Goal: Task Accomplishment & Management: Manage account settings

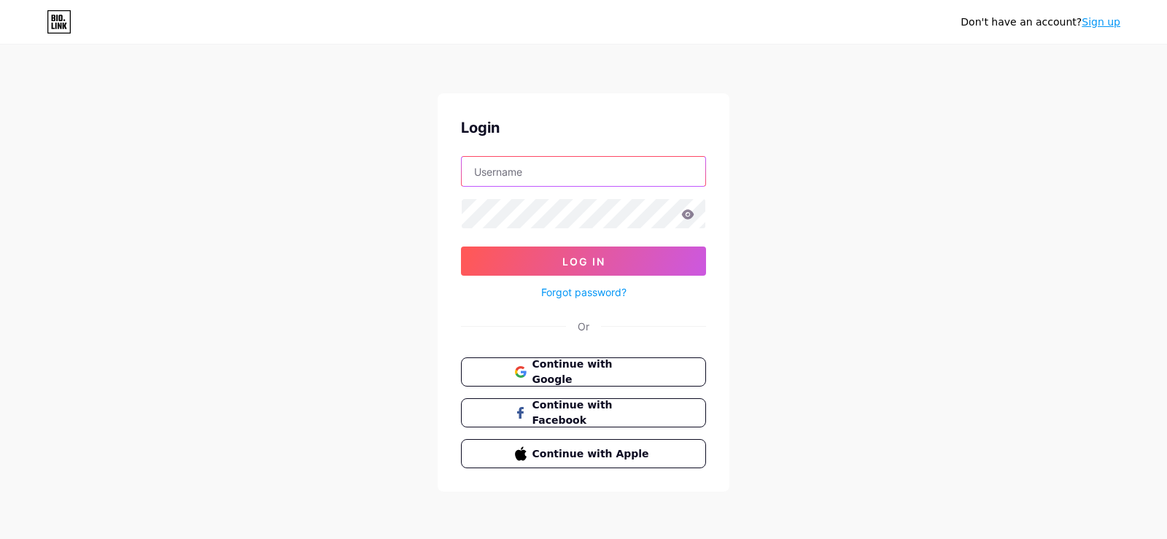
type input "safecompound"
click at [563, 180] on input "safecompound" at bounding box center [584, 171] width 244 height 29
click at [760, 160] on div "Don't have an account? Sign up Login safecompound Log In Forgot password? Or Co…" at bounding box center [583, 269] width 1167 height 538
click at [691, 217] on icon at bounding box center [688, 213] width 12 height 9
click at [685, 217] on icon at bounding box center [688, 213] width 12 height 9
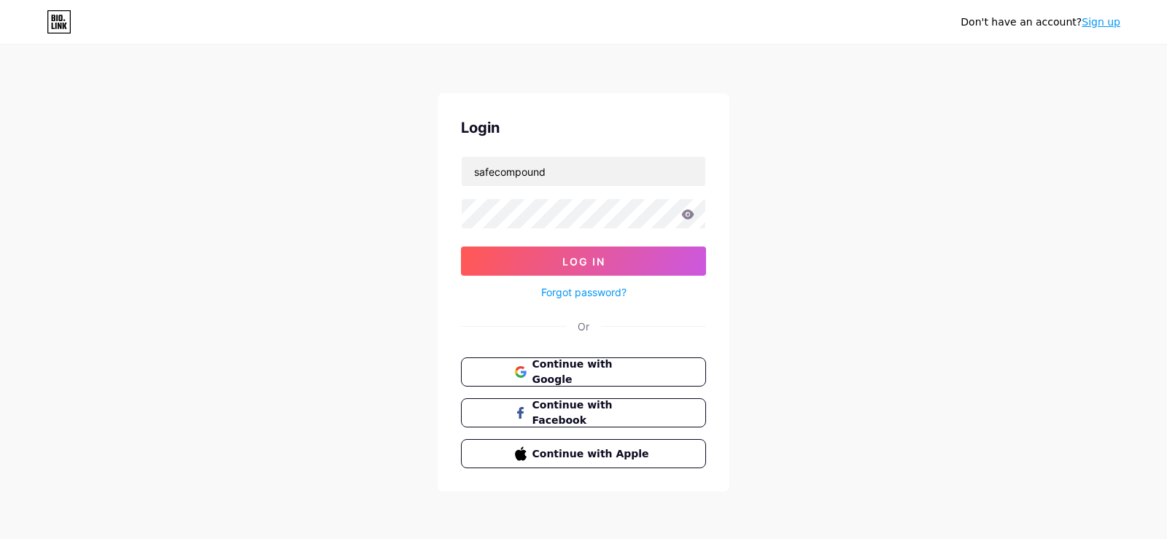
click at [693, 215] on icon at bounding box center [688, 213] width 12 height 9
click at [691, 215] on icon at bounding box center [688, 213] width 12 height 9
click at [688, 212] on icon at bounding box center [687, 214] width 13 height 10
click at [607, 256] on button "Log In" at bounding box center [583, 261] width 245 height 29
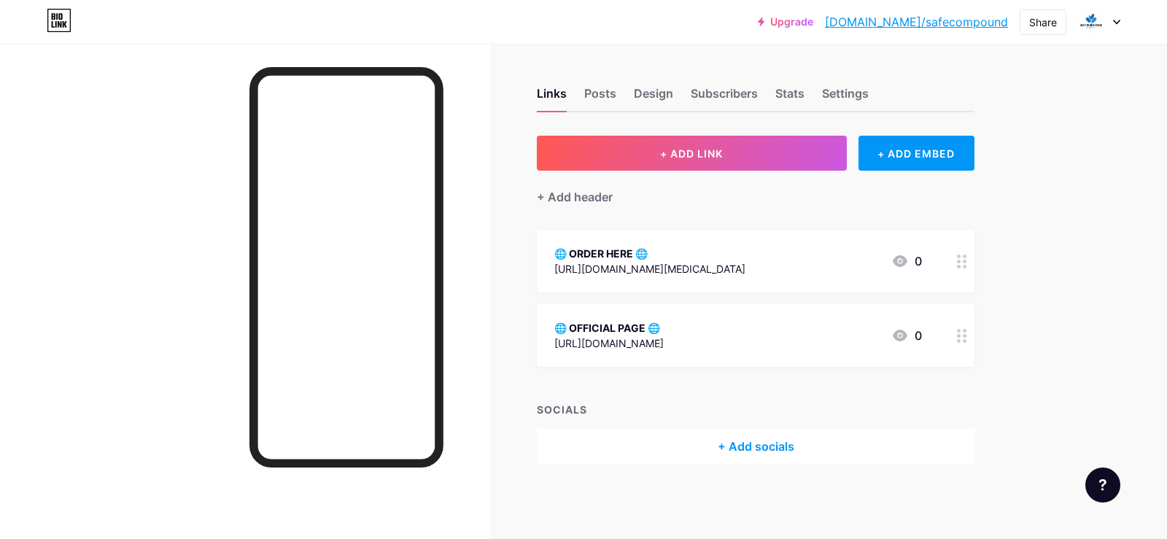
click at [1108, 23] on div at bounding box center [1099, 22] width 42 height 26
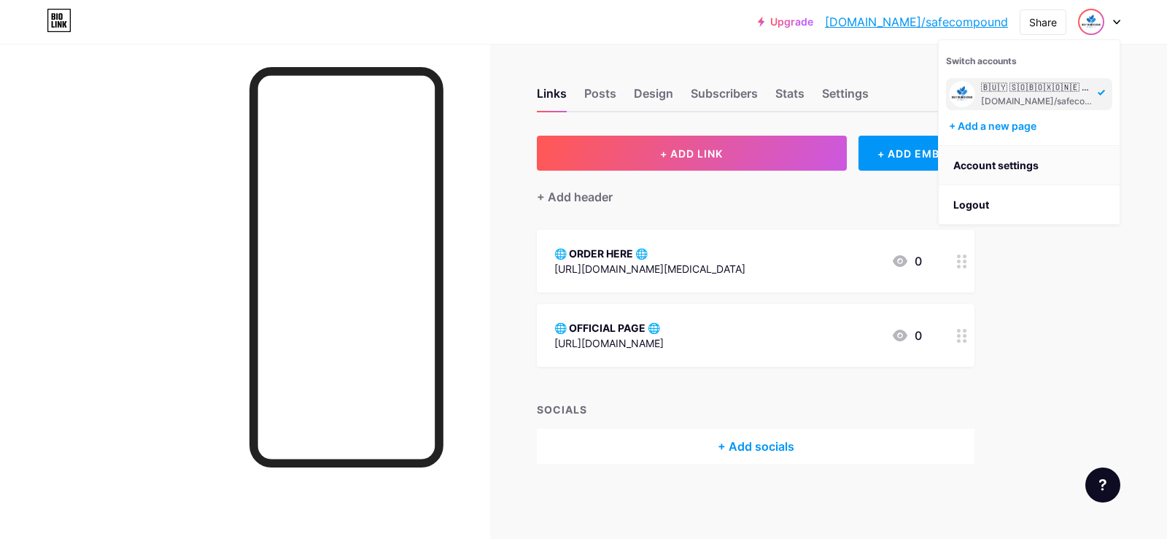
click at [1011, 158] on link "Account settings" at bounding box center [1029, 165] width 181 height 39
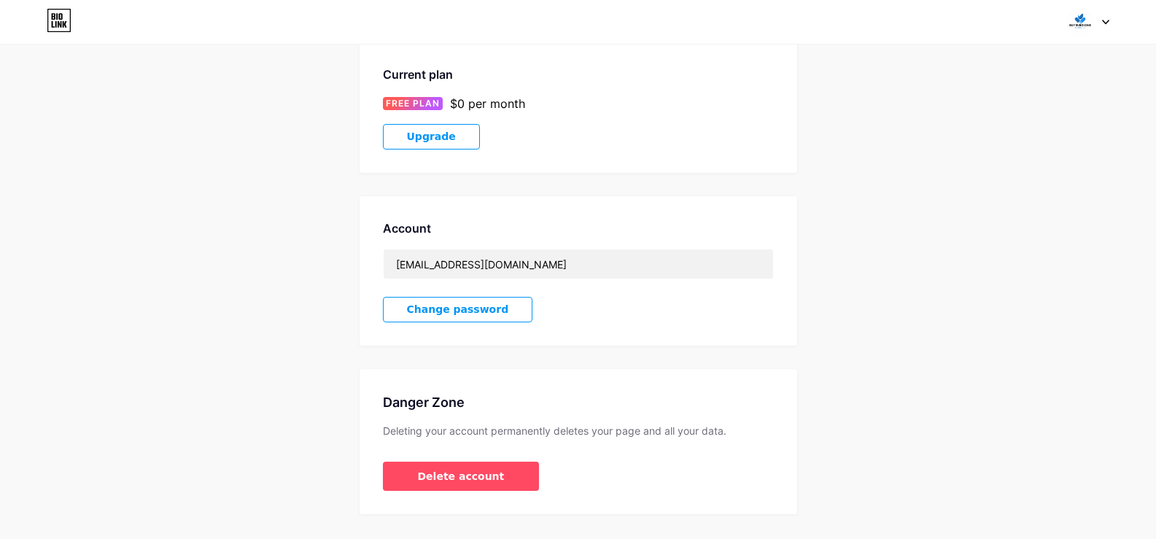
scroll to position [277, 0]
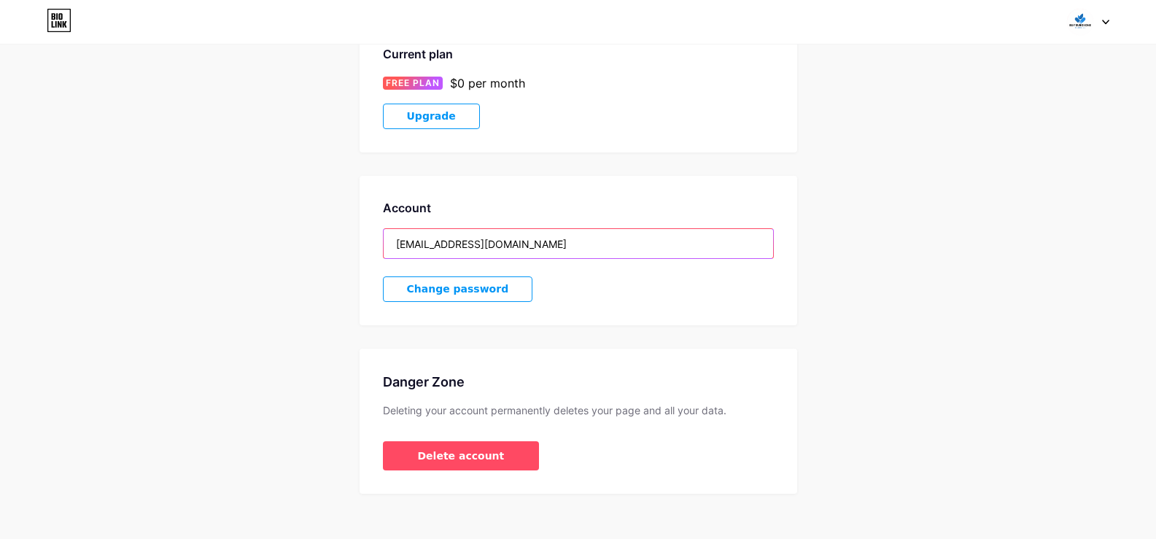
drag, startPoint x: 541, startPoint y: 230, endPoint x: 367, endPoint y: 237, distance: 174.5
click at [367, 237] on div "Account [EMAIL_ADDRESS][DOMAIN_NAME] Change password" at bounding box center [579, 251] width 438 height 150
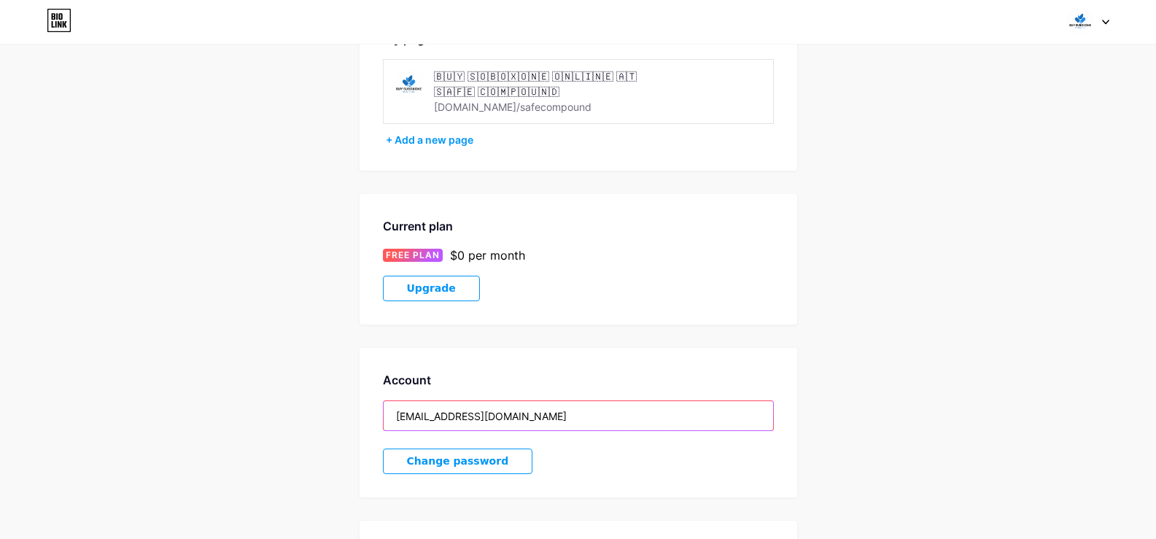
scroll to position [0, 0]
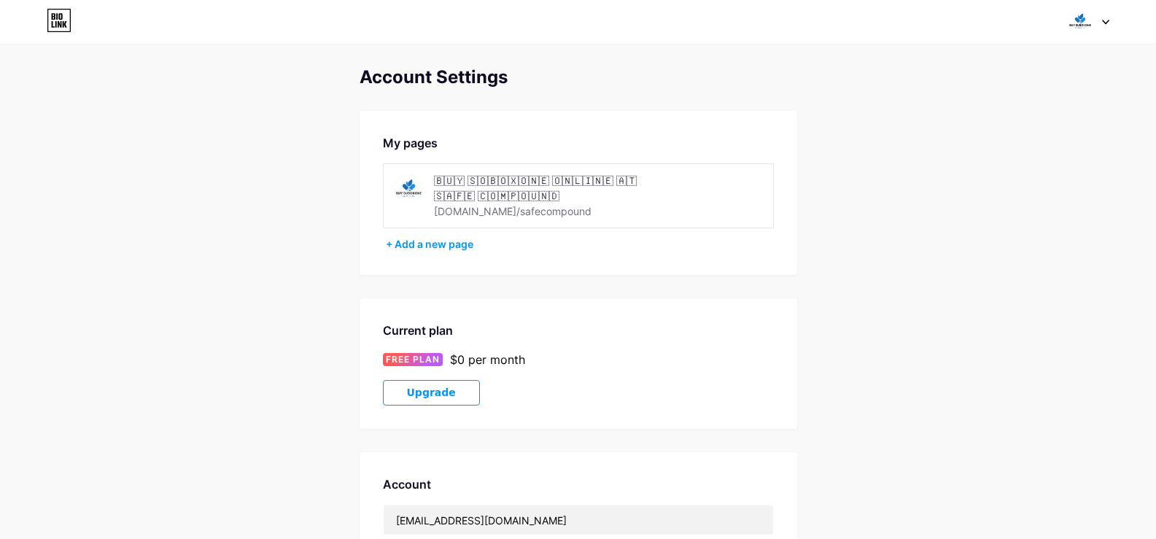
click at [1103, 27] on div at bounding box center [1088, 22] width 42 height 26
click at [974, 164] on link "Dashboard" at bounding box center [1018, 165] width 181 height 39
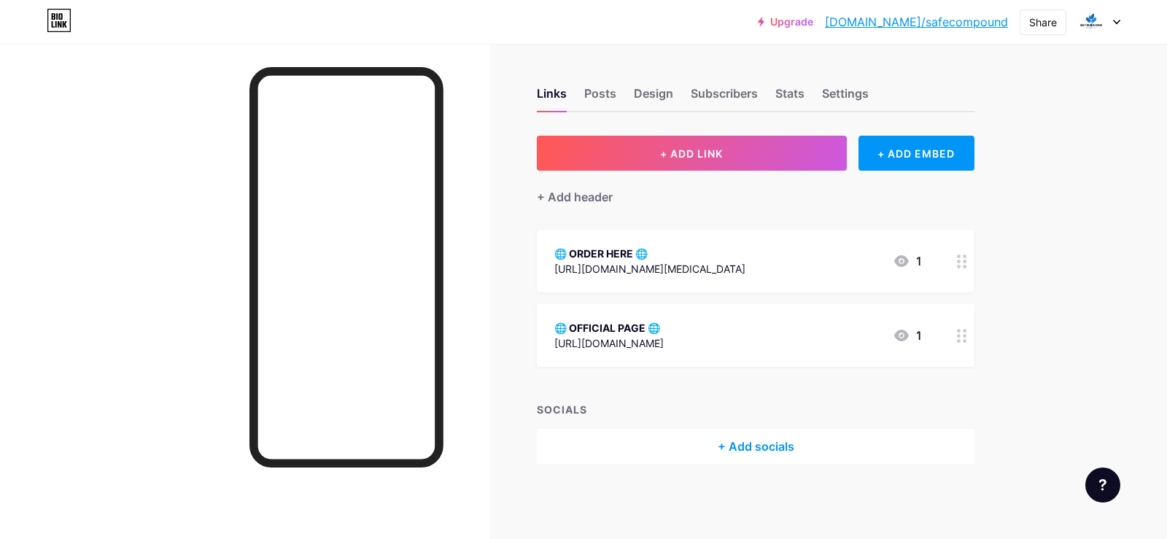
click at [1120, 20] on icon at bounding box center [1117, 22] width 6 height 4
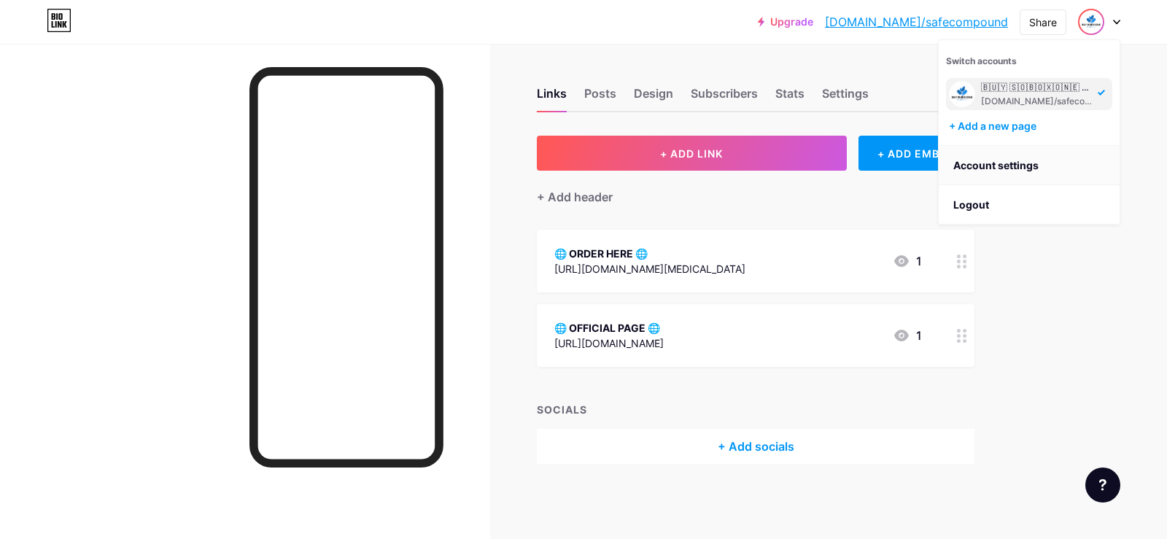
click at [1010, 167] on link "Account settings" at bounding box center [1029, 165] width 181 height 39
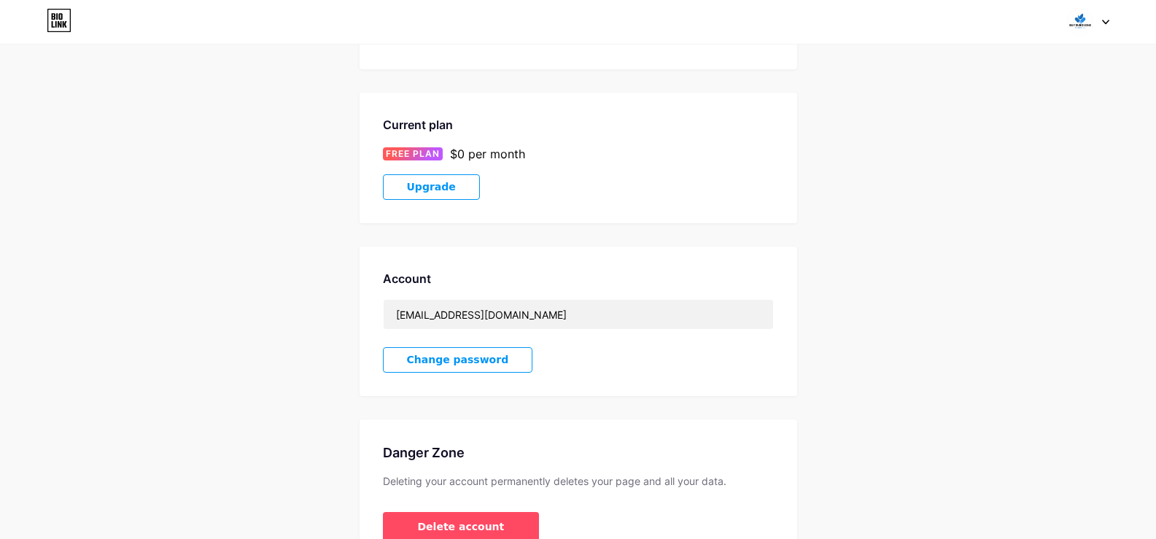
scroll to position [219, 0]
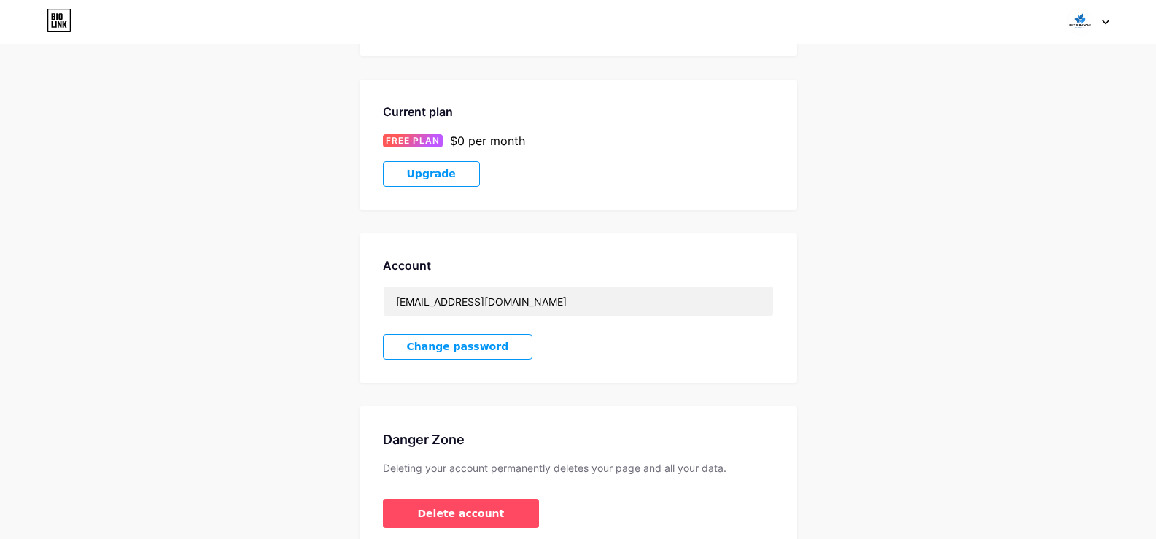
click at [466, 341] on span "Change password" at bounding box center [458, 347] width 102 height 12
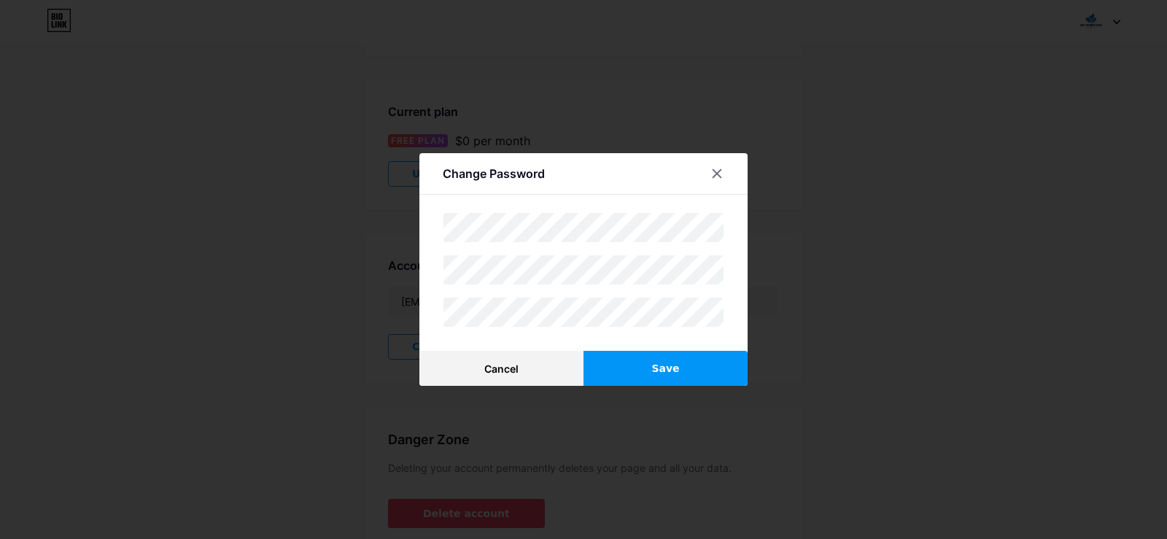
click at [692, 368] on button "Save" at bounding box center [666, 368] width 164 height 35
